Goal: Find specific page/section: Find specific page/section

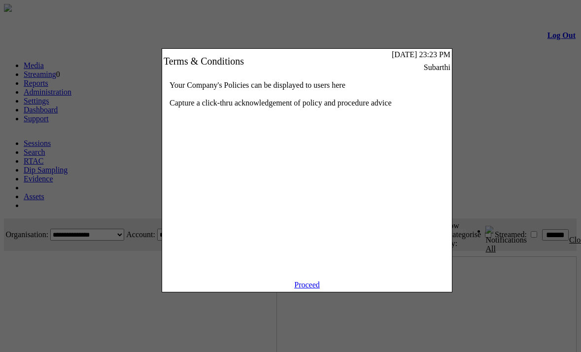
scroll to position [0, 30]
click at [314, 289] on link "Proceed" at bounding box center [307, 284] width 26 height 8
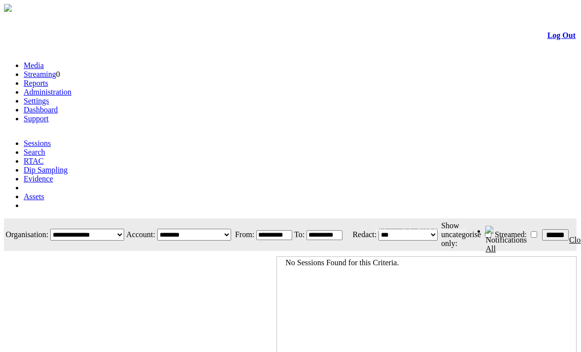
scroll to position [0, 30]
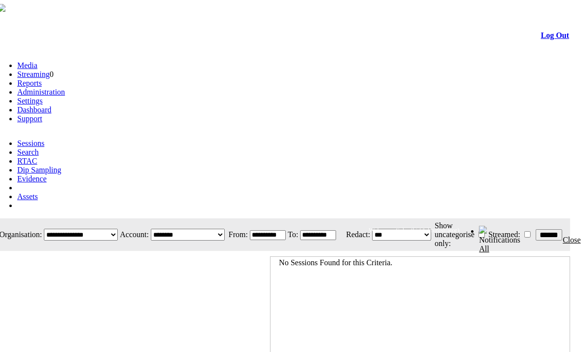
click at [47, 174] on link "Evidence" at bounding box center [32, 178] width 30 height 8
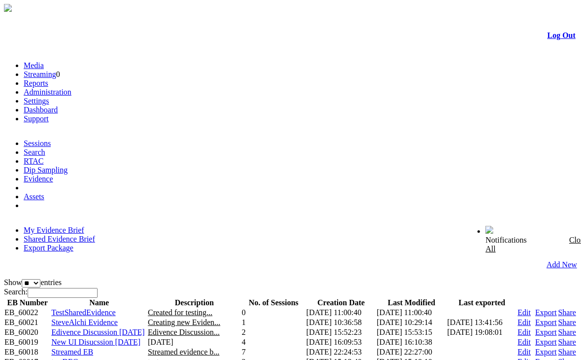
click at [95, 235] on link "Shared Evidence Brief" at bounding box center [59, 239] width 71 height 8
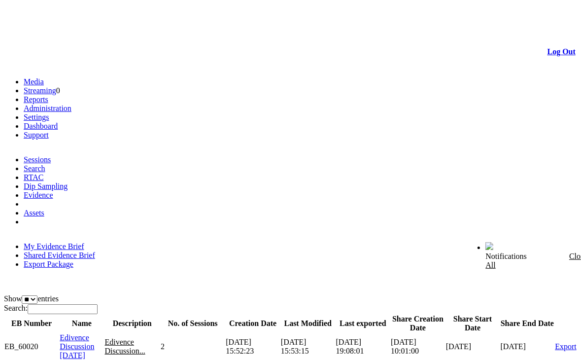
click at [94, 333] on span "Edivence Discussion [DATE]" at bounding box center [77, 346] width 34 height 26
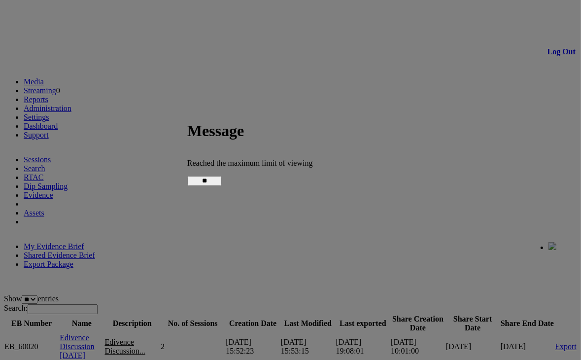
click at [222, 176] on input "**" at bounding box center [204, 181] width 34 height 10
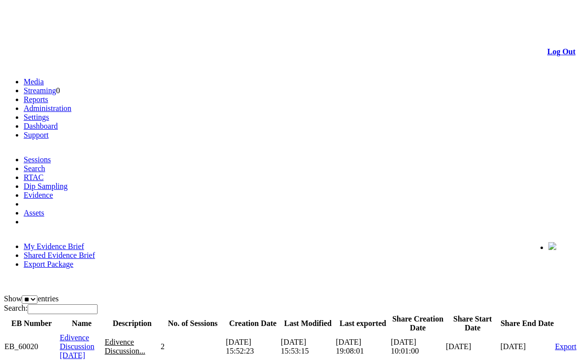
click at [548, 47] on link "Log Out" at bounding box center [562, 51] width 28 height 8
